Goal: Information Seeking & Learning: Learn about a topic

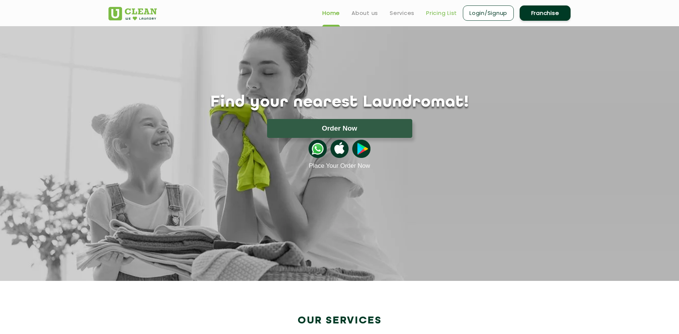
click at [436, 12] on link "Pricing List" at bounding box center [441, 13] width 31 height 9
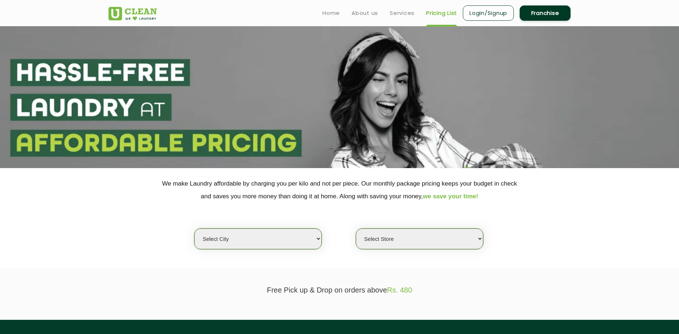
click at [290, 246] on select "Select city [GEOGRAPHIC_DATA] [GEOGRAPHIC_DATA] [GEOGRAPHIC_DATA] [GEOGRAPHIC_D…" at bounding box center [257, 239] width 127 height 21
select select "8"
click at [194, 229] on select "Select city [GEOGRAPHIC_DATA] [GEOGRAPHIC_DATA] [GEOGRAPHIC_DATA] [GEOGRAPHIC_D…" at bounding box center [257, 239] width 127 height 21
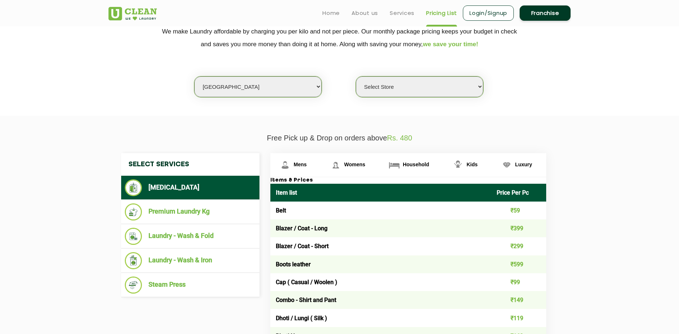
scroll to position [73, 0]
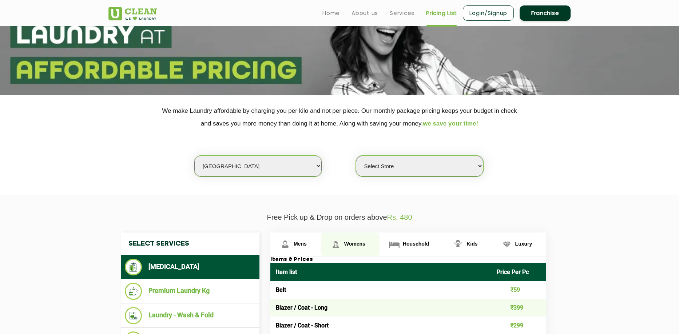
click at [353, 249] on link "Womens" at bounding box center [350, 245] width 59 height 24
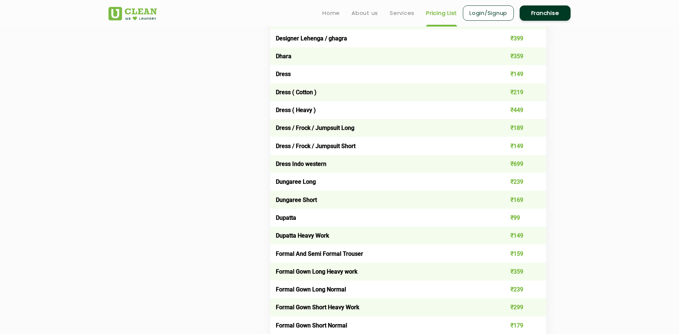
scroll to position [473, 0]
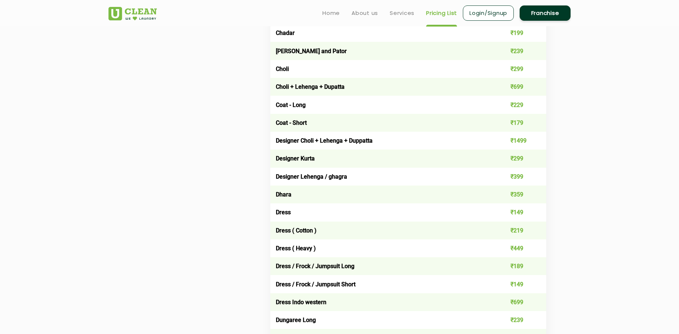
click at [547, 15] on link "Franchise" at bounding box center [545, 12] width 51 height 15
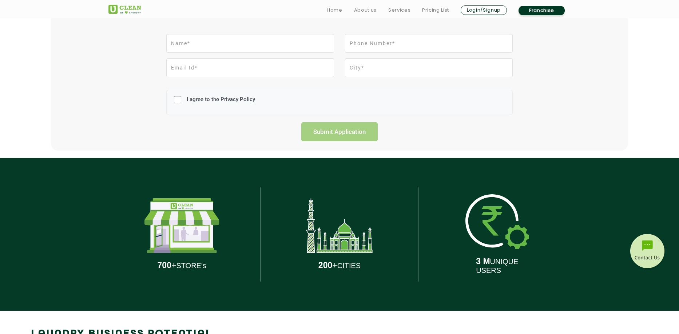
scroll to position [218, 0]
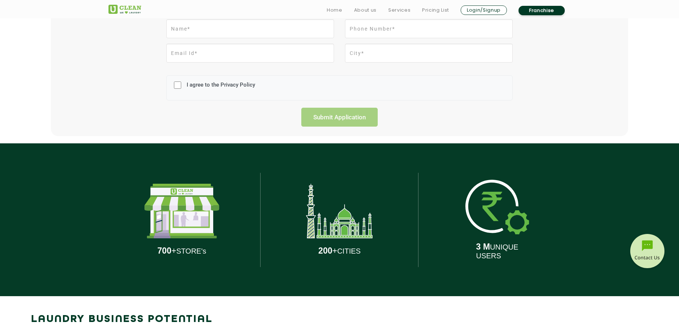
click at [169, 216] on img at bounding box center [182, 211] width 75 height 55
